Goal: Subscribe to service/newsletter

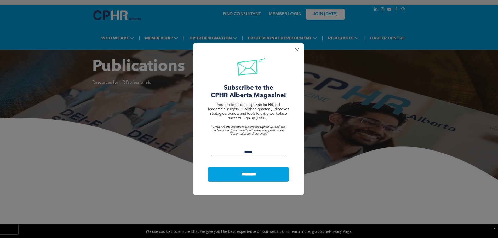
click at [235, 153] on input "Email:" at bounding box center [248, 152] width 73 height 8
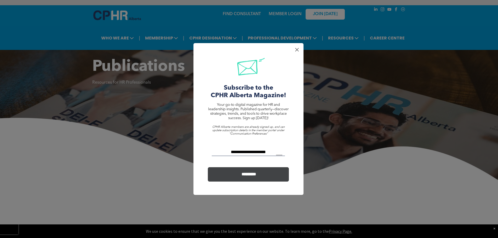
type input "**********"
click at [246, 170] on input "*********" at bounding box center [248, 174] width 79 height 10
